Goal: Task Accomplishment & Management: Manage account settings

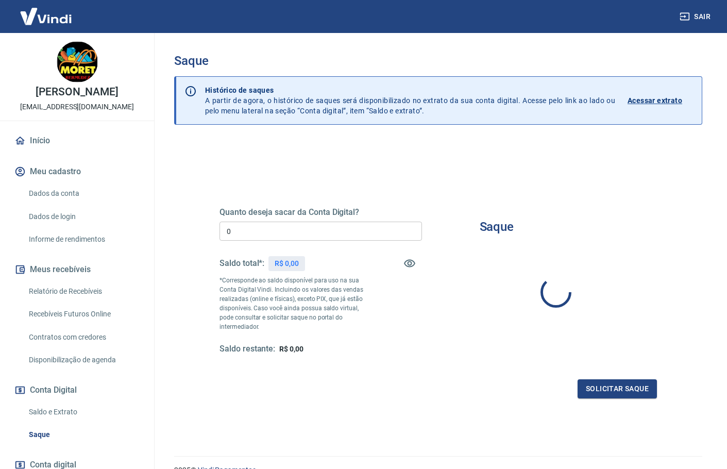
type input "R$ 0,00"
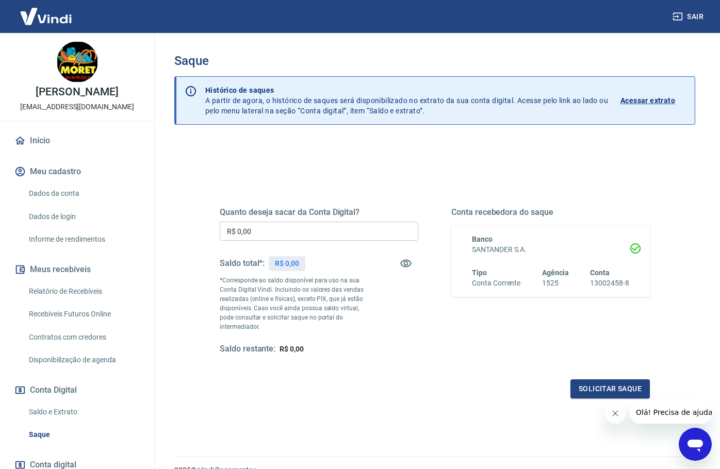
click at [58, 204] on link "Dados da conta" at bounding box center [83, 193] width 117 height 21
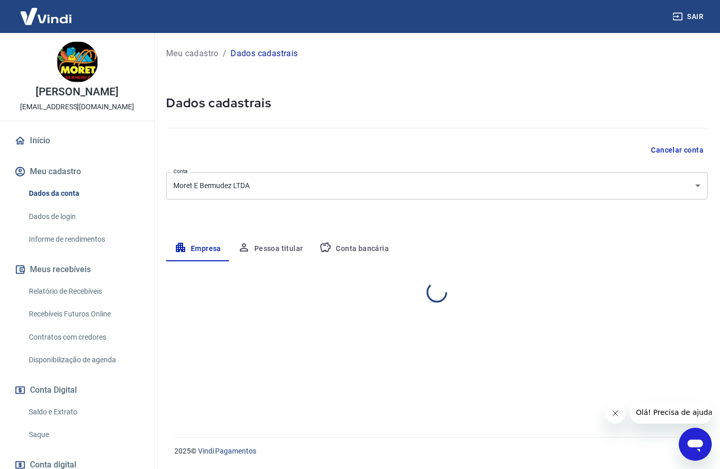
select select "RJ"
select select "business"
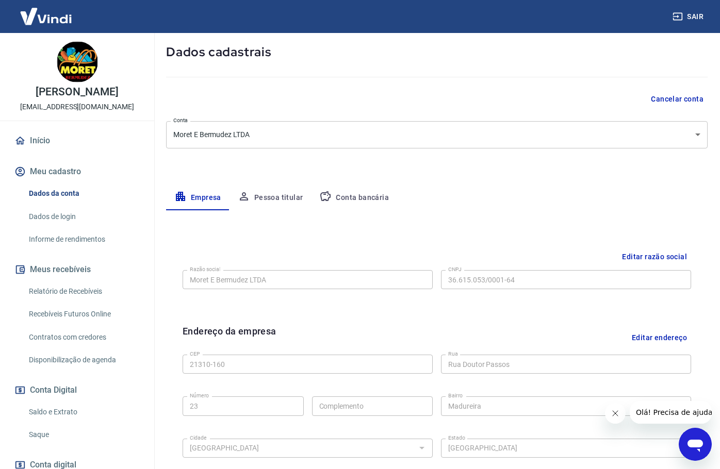
scroll to position [52, 0]
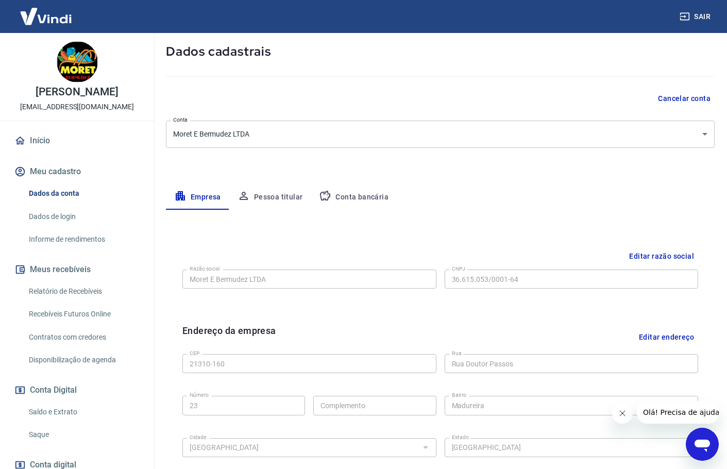
click at [315, 143] on body "Sair [PERSON_NAME] moret de almeida [EMAIL_ADDRESS][DOMAIN_NAME] Início Meu cad…" at bounding box center [363, 182] width 727 height 469
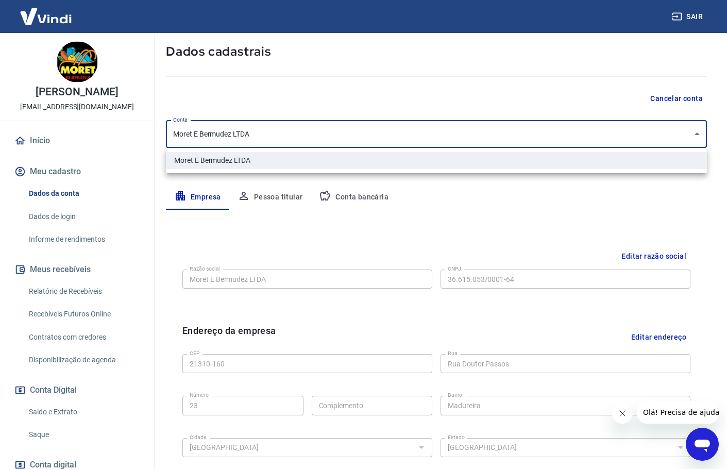
click at [363, 219] on div at bounding box center [363, 234] width 727 height 469
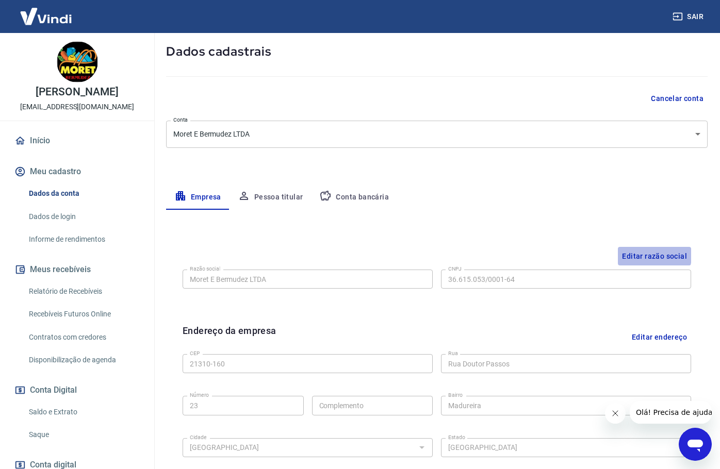
click at [630, 255] on button "Editar razão social" at bounding box center [654, 256] width 73 height 19
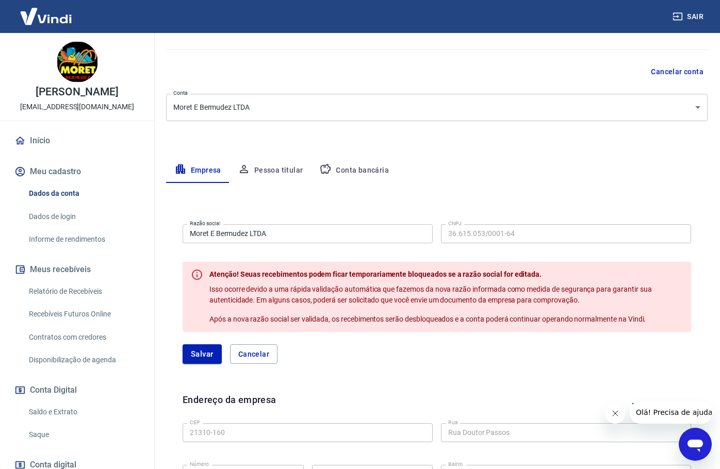
scroll to position [103, 0]
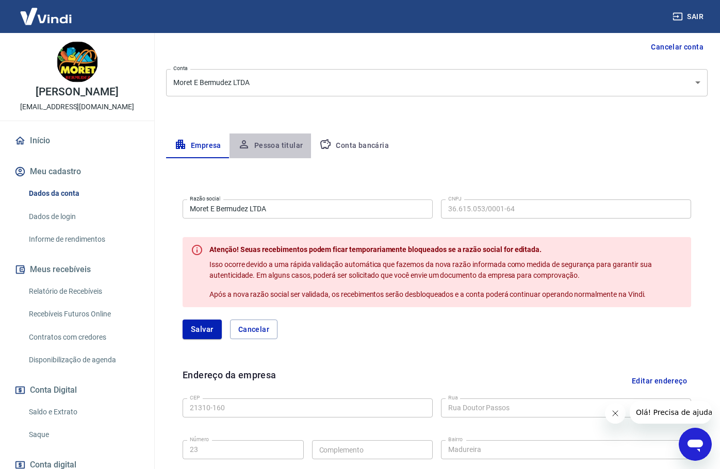
click at [278, 142] on button "Pessoa titular" at bounding box center [270, 146] width 82 height 25
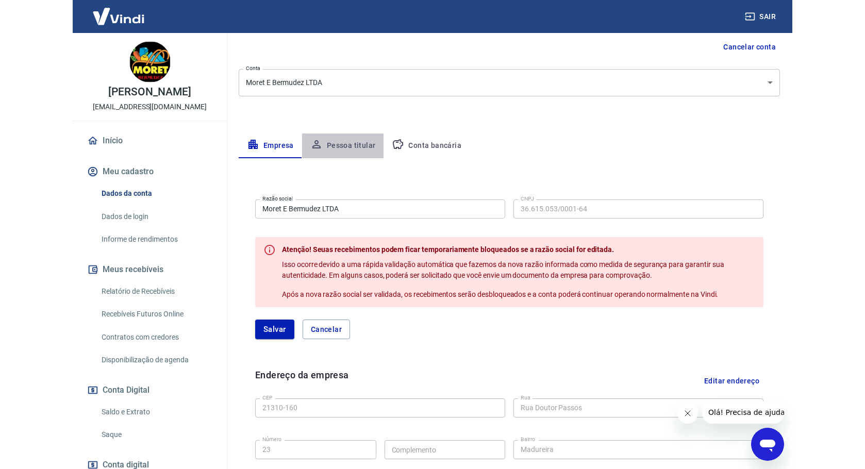
scroll to position [0, 0]
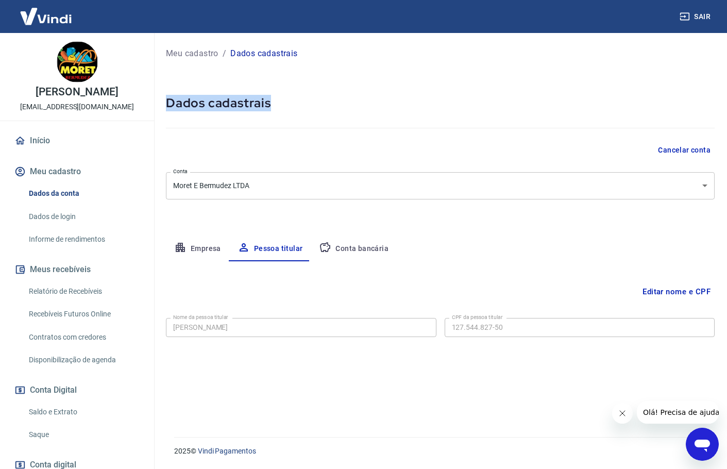
drag, startPoint x: 165, startPoint y: 101, endPoint x: 325, endPoint y: 107, distance: 160.5
click at [325, 107] on div "Meu cadastro / Dados cadastrais Dados cadastrais Cancelar conta [PERSON_NAME] E…" at bounding box center [441, 229] width 574 height 392
click at [325, 107] on h5 "Dados cadastrais" at bounding box center [440, 103] width 549 height 16
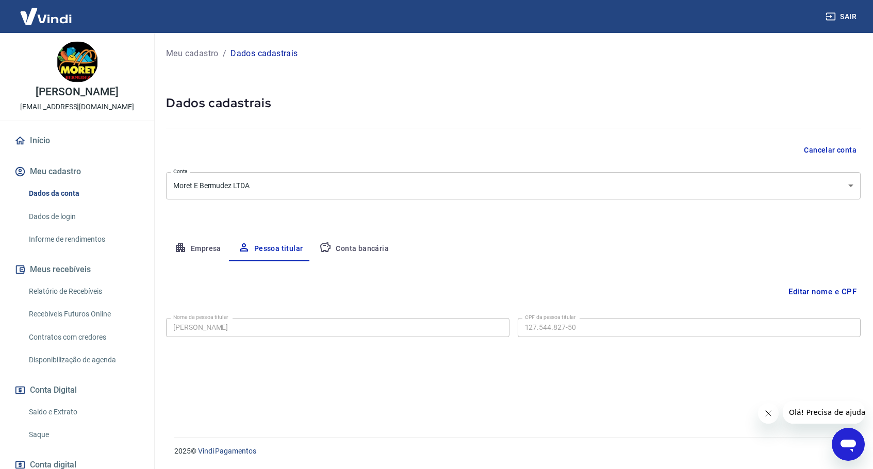
click at [45, 18] on img at bounding box center [45, 16] width 67 height 31
